Goal: Register for event/course

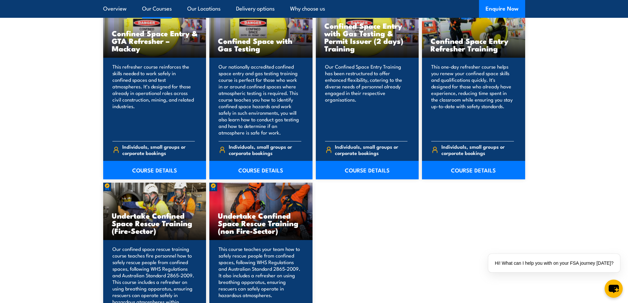
scroll to position [528, 0]
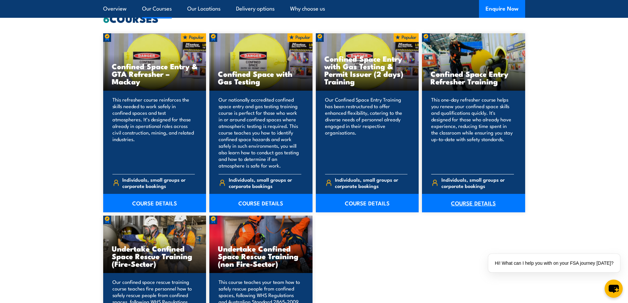
click at [468, 205] on link "COURSE DETAILS" at bounding box center [473, 203] width 103 height 18
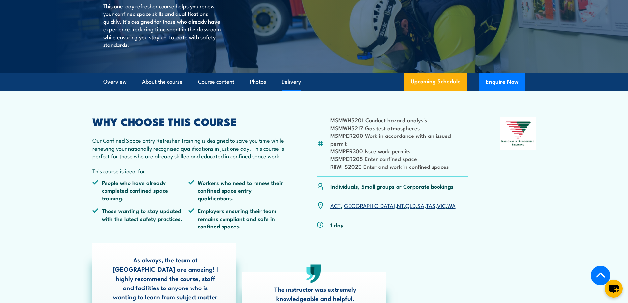
scroll to position [132, 0]
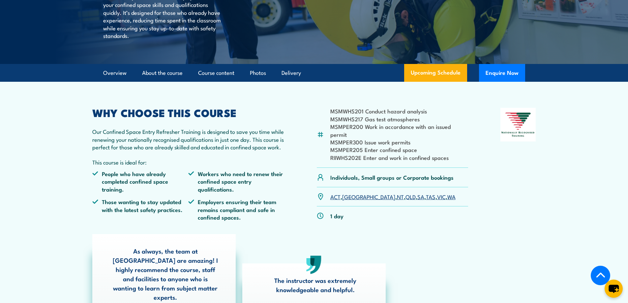
click at [448, 193] on link "WA" at bounding box center [452, 197] width 8 height 8
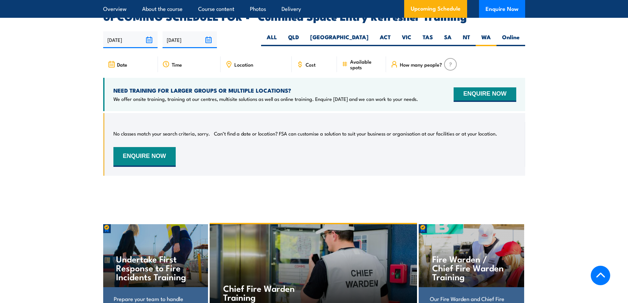
scroll to position [1170, 0]
click at [468, 87] on button "ENQUIRE NOW" at bounding box center [485, 94] width 62 height 15
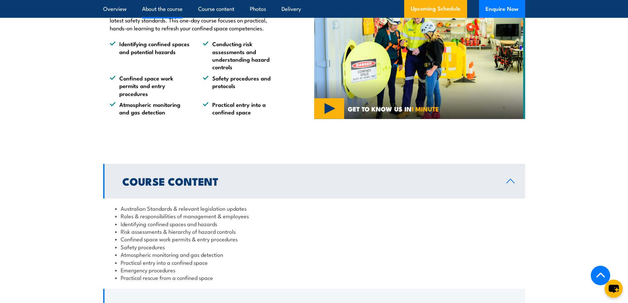
scroll to position [514, 0]
